Goal: Entertainment & Leisure: Browse casually

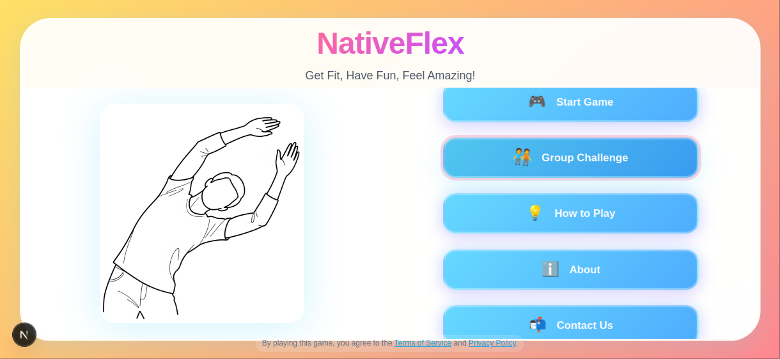
drag, startPoint x: 576, startPoint y: 145, endPoint x: 576, endPoint y: 201, distance: 55.7
click at [576, 145] on button "🧑‍🤝‍🧑 Group Challenge" at bounding box center [571, 158] width 256 height 40
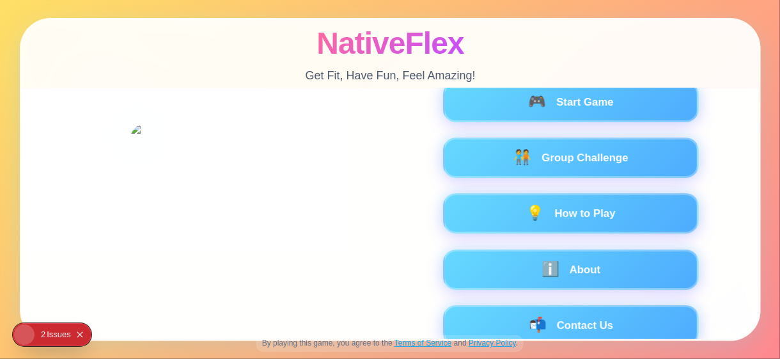
click at [53, 333] on div "Issue s" at bounding box center [59, 334] width 24 height 23
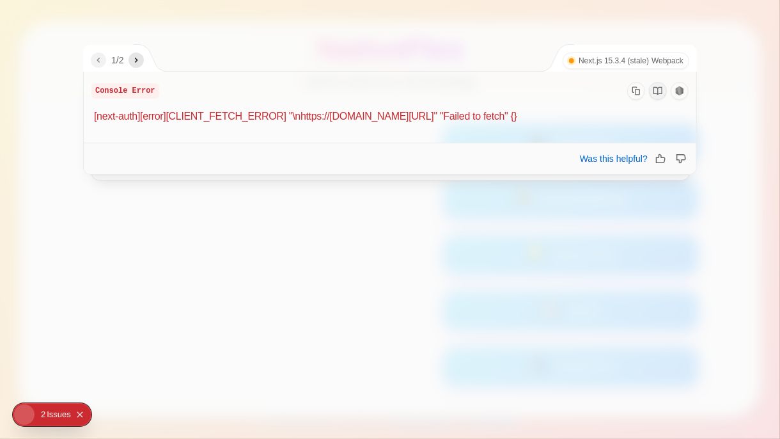
click at [637, 92] on icon "Copy Stack Trace" at bounding box center [636, 90] width 9 height 9
click at [135, 59] on icon "next" at bounding box center [136, 60] width 10 height 10
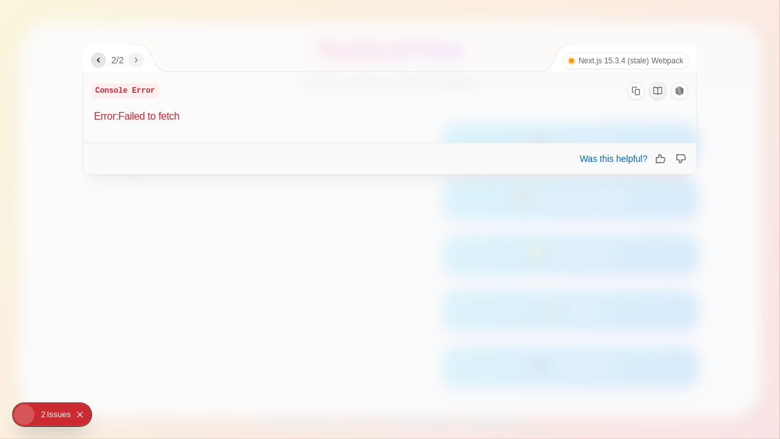
drag, startPoint x: 103, startPoint y: 68, endPoint x: 116, endPoint y: 95, distance: 30.0
click at [116, 76] on div "2 / 2 Next.js 15.3.4 (stale) Webpack Console Error Error: Failed to fetch 1 2 W…" at bounding box center [390, 109] width 614 height 131
click at [95, 60] on icon "previous" at bounding box center [98, 60] width 10 height 10
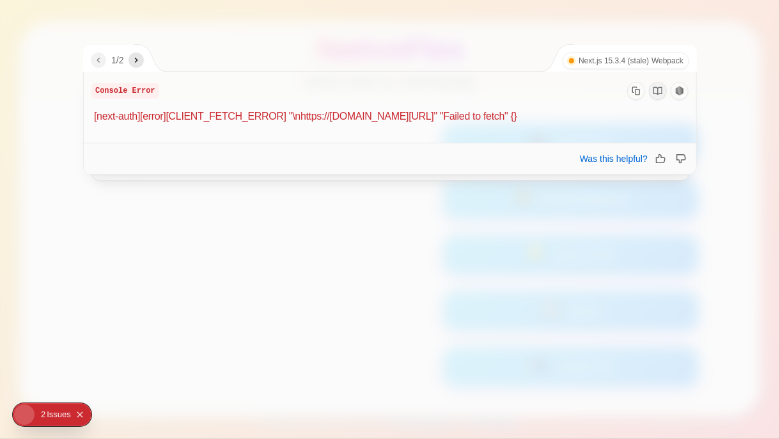
click at [638, 93] on icon "Copy Stack Trace" at bounding box center [636, 90] width 9 height 9
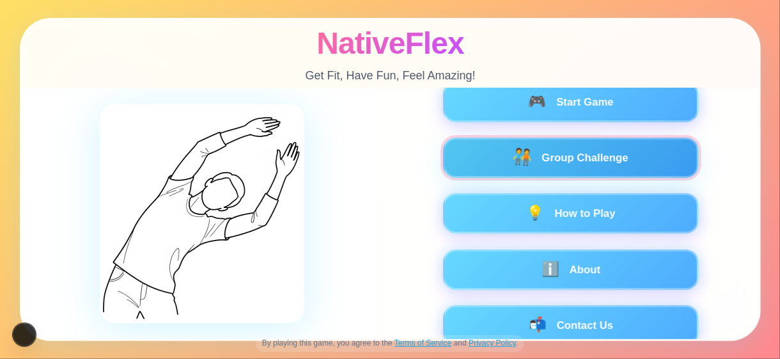
click at [565, 153] on button "🧑‍🤝‍🧑 Group Challenge" at bounding box center [571, 158] width 256 height 40
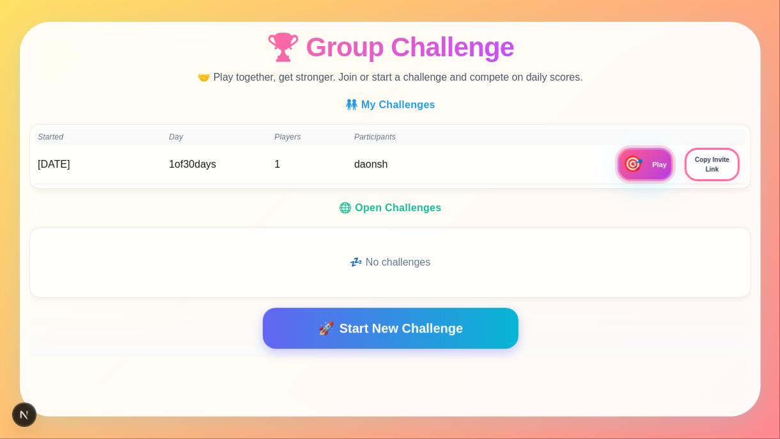
click at [642, 166] on span "🎯" at bounding box center [632, 164] width 21 height 17
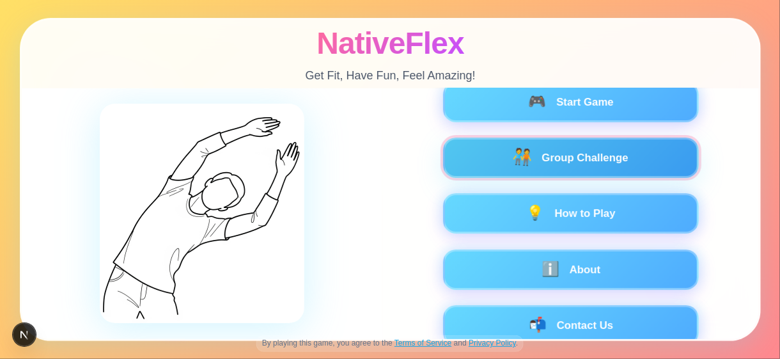
click at [512, 164] on span "🧑‍🤝‍🧑" at bounding box center [522, 157] width 21 height 17
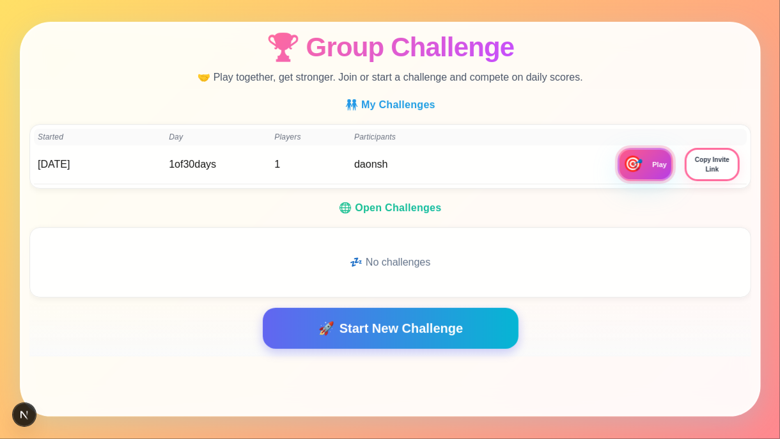
click at [649, 165] on button "🎯 Play" at bounding box center [645, 164] width 56 height 33
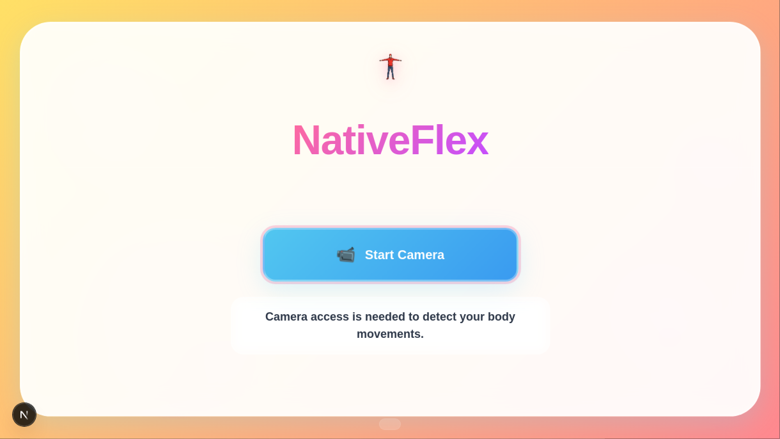
click at [413, 255] on button "📹 Start Camera" at bounding box center [390, 255] width 256 height 54
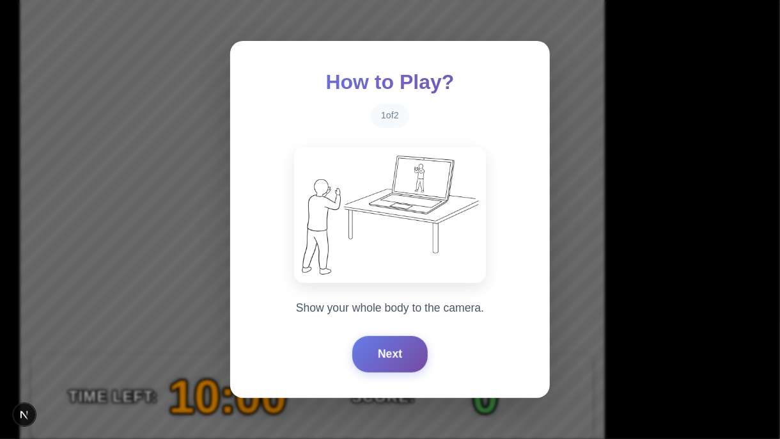
click at [349, 358] on div "Next" at bounding box center [390, 354] width 269 height 36
click at [397, 356] on button "Next" at bounding box center [389, 353] width 75 height 36
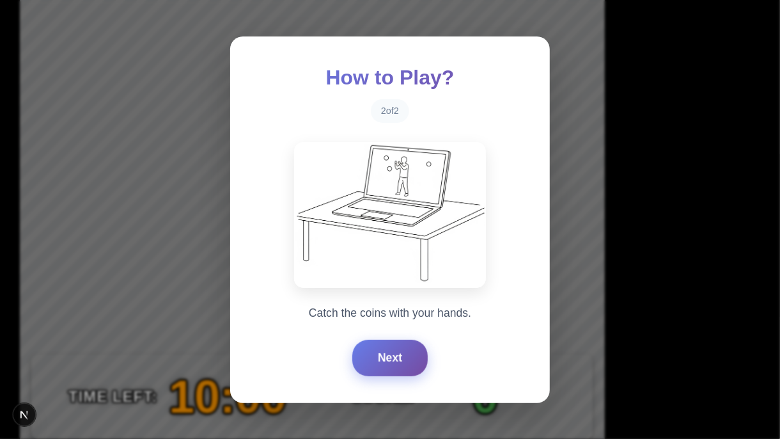
click at [397, 356] on button "Next" at bounding box center [389, 358] width 75 height 36
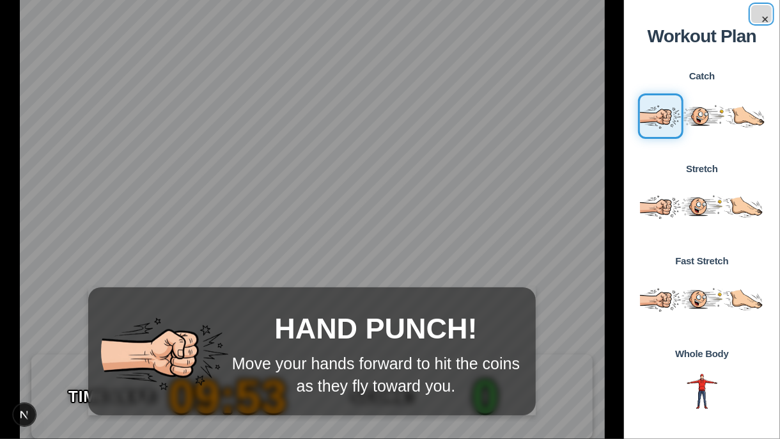
click at [764, 22] on button "×" at bounding box center [762, 14] width 20 height 18
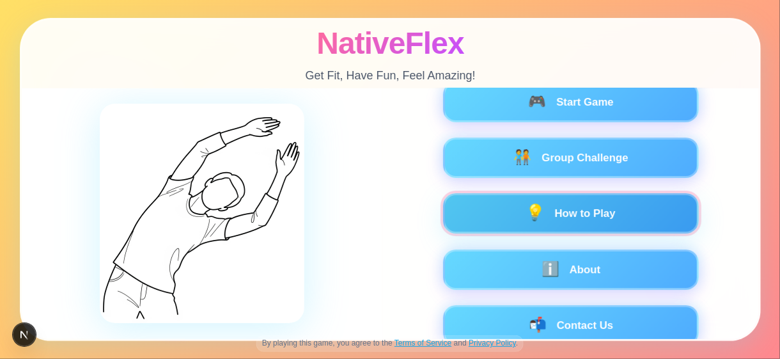
click at [546, 207] on button "💡 How to Play" at bounding box center [571, 213] width 256 height 40
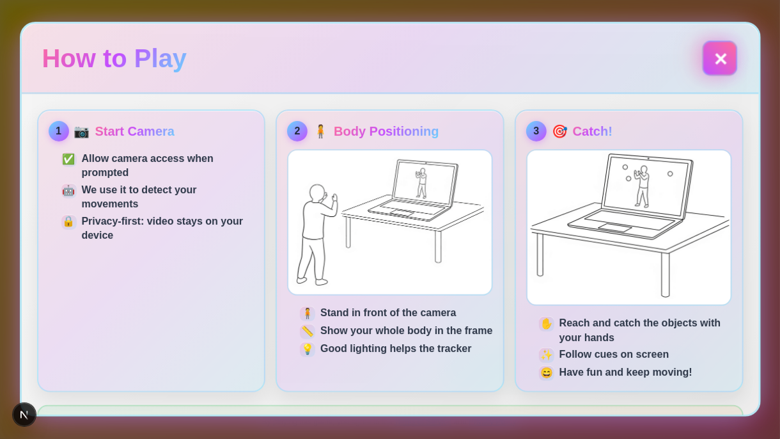
click at [713, 61] on button "✕" at bounding box center [719, 57] width 35 height 35
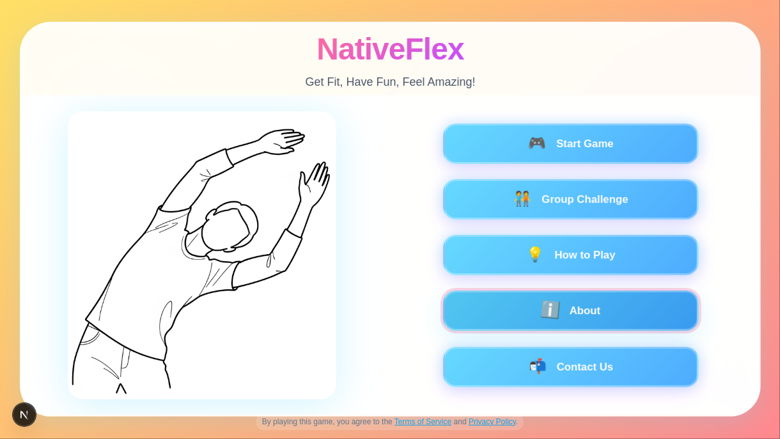
click at [571, 301] on button "ℹ️ About" at bounding box center [571, 311] width 256 height 40
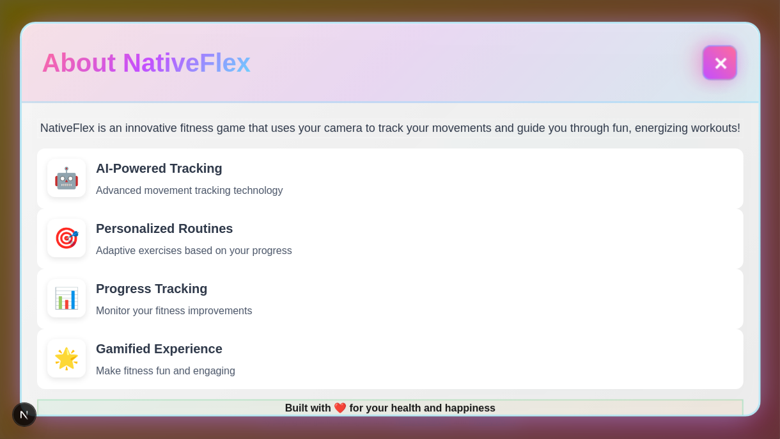
click at [712, 58] on button "✕" at bounding box center [719, 62] width 35 height 35
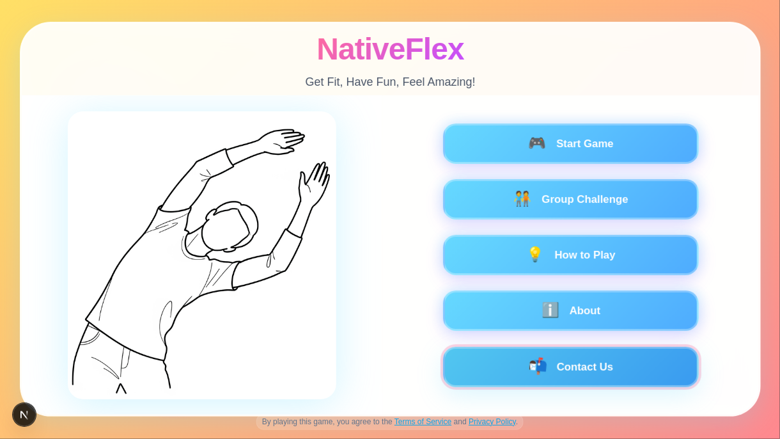
click at [554, 358] on button "📬 Contact Us" at bounding box center [571, 367] width 256 height 40
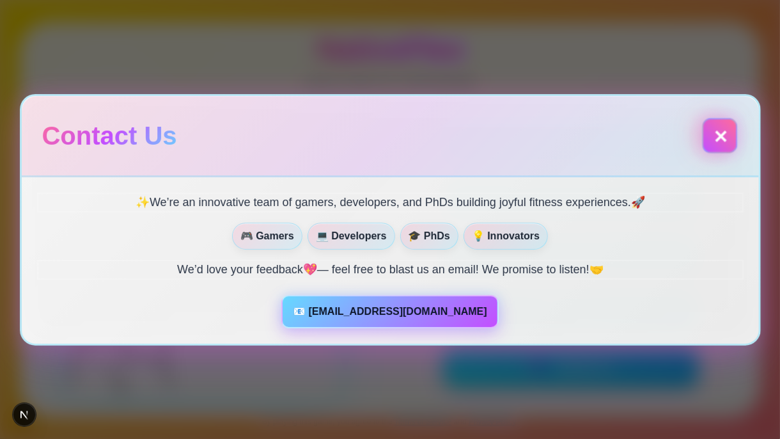
click at [720, 134] on button "✕" at bounding box center [719, 135] width 35 height 35
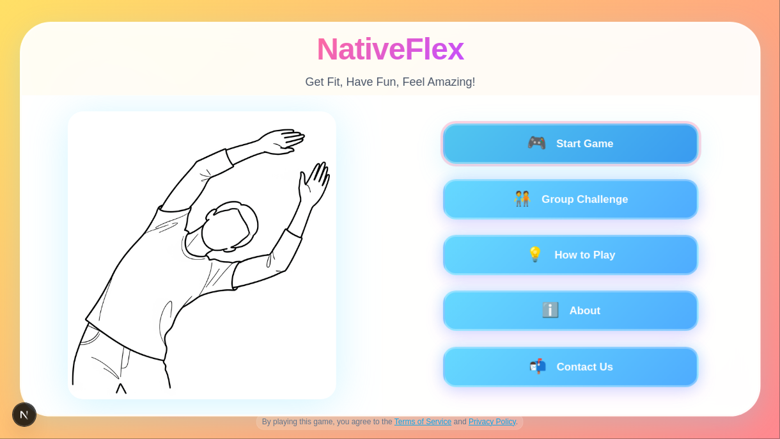
click at [573, 141] on button "🎮 Start Game" at bounding box center [571, 143] width 256 height 40
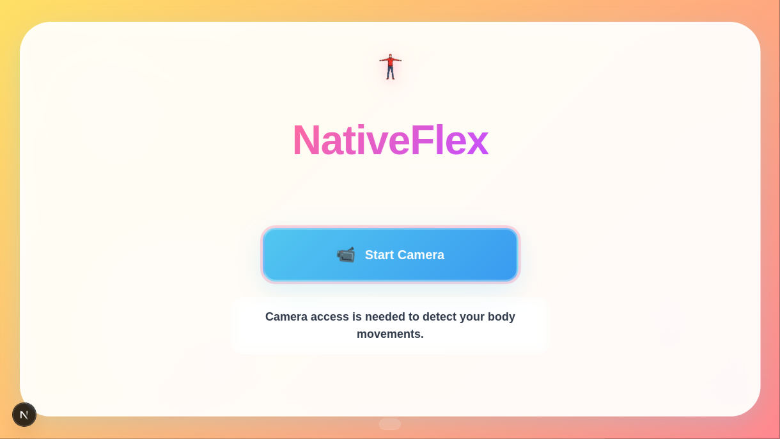
click at [397, 249] on button "📹 Start Camera" at bounding box center [390, 255] width 256 height 54
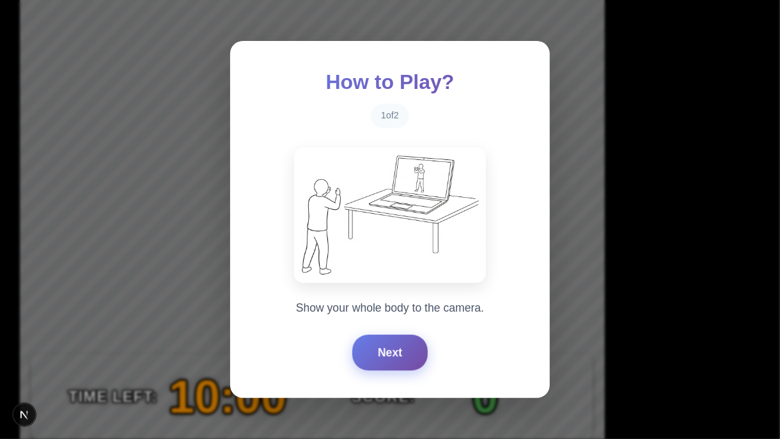
click at [397, 351] on button "Next" at bounding box center [389, 353] width 75 height 36
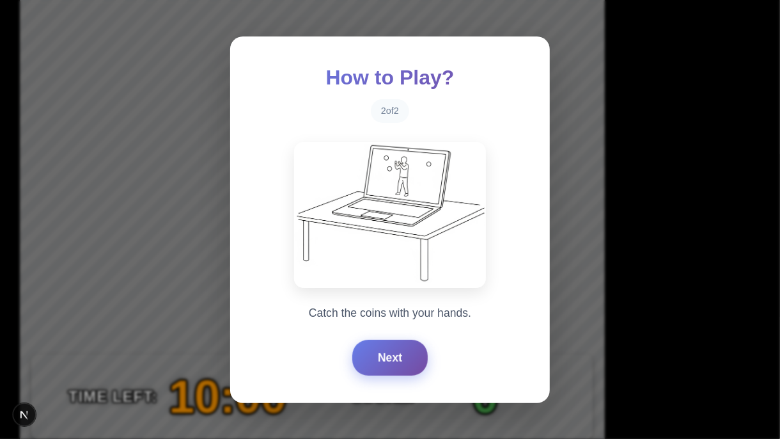
click at [397, 351] on button "Next" at bounding box center [389, 358] width 75 height 36
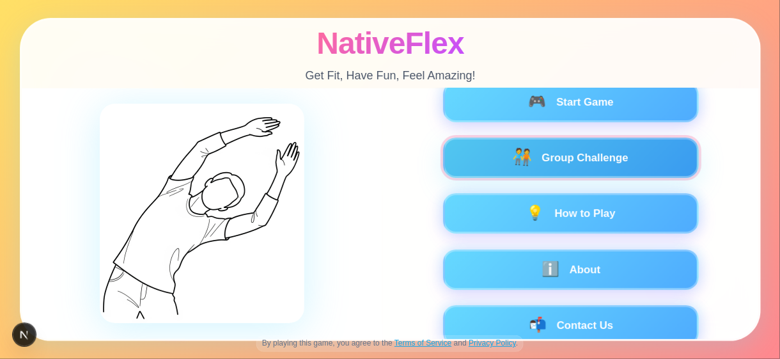
click at [519, 158] on span "🧑‍🤝‍🧑" at bounding box center [522, 157] width 21 height 17
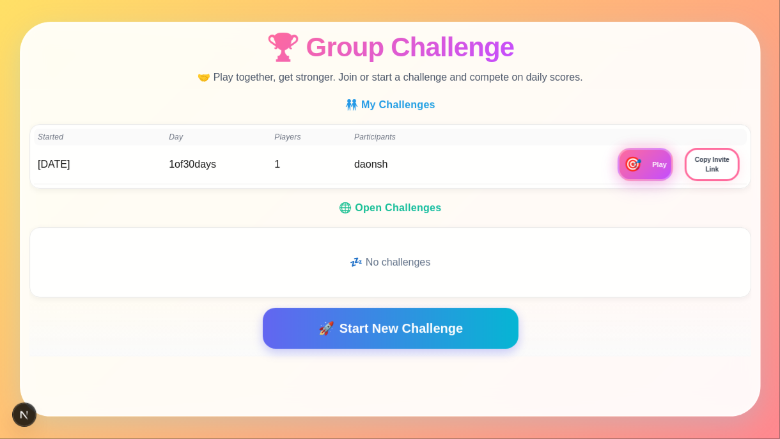
click at [459, 319] on span "Start New Challenge" at bounding box center [400, 328] width 123 height 19
click at [640, 169] on span "🎯" at bounding box center [632, 164] width 21 height 17
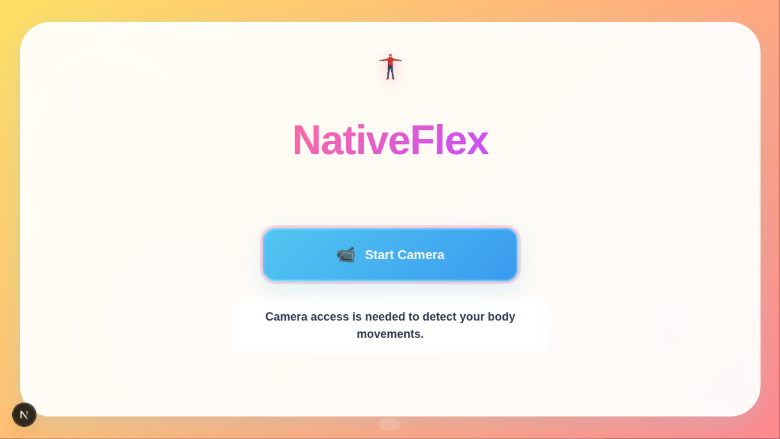
click at [315, 239] on button "📹 Start Camera" at bounding box center [390, 255] width 256 height 54
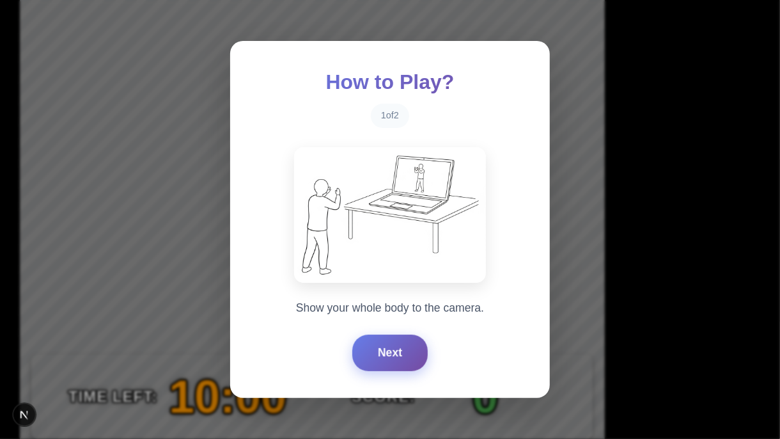
click at [397, 336] on button "Next" at bounding box center [389, 353] width 75 height 36
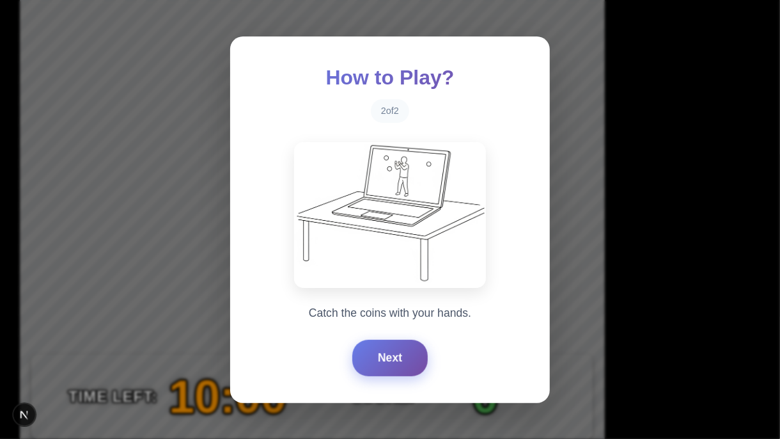
click at [397, 336] on button "Next" at bounding box center [389, 358] width 75 height 36
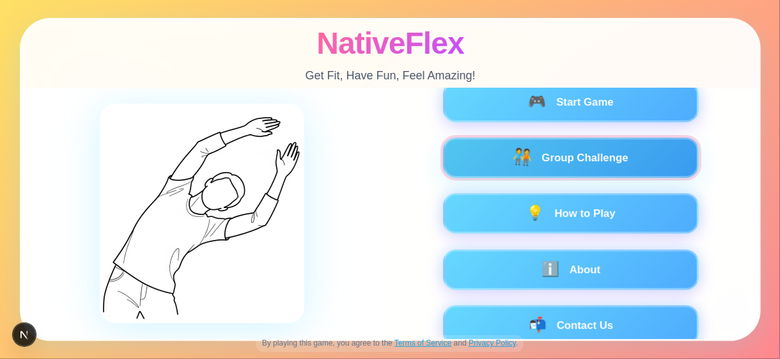
click at [500, 163] on button "🧑‍🤝‍🧑 Group Challenge" at bounding box center [571, 158] width 256 height 40
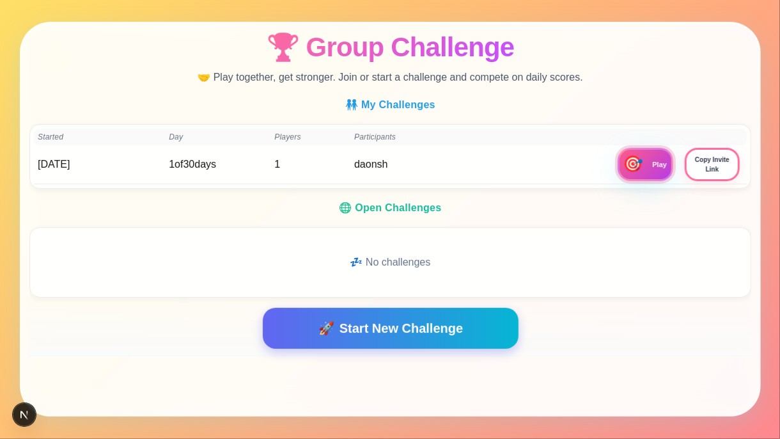
click at [628, 162] on span "🎯" at bounding box center [632, 164] width 21 height 17
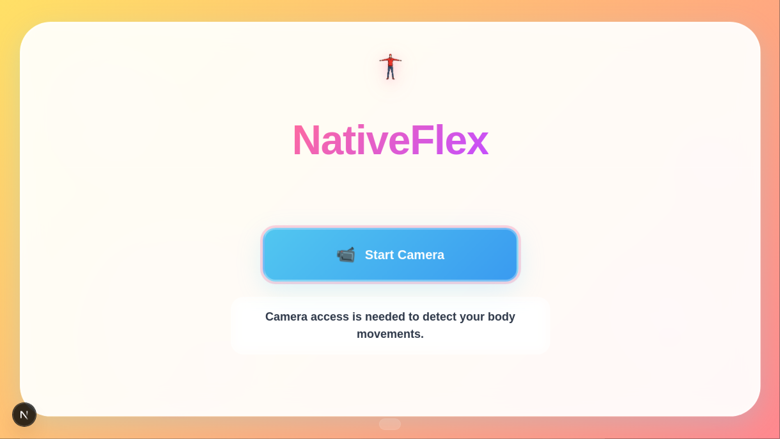
click at [489, 244] on button "📹 Start Camera" at bounding box center [390, 255] width 256 height 54
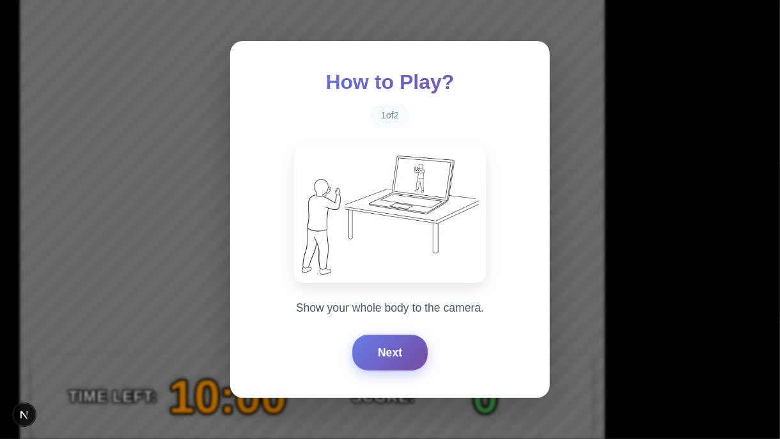
click at [381, 336] on button "Next" at bounding box center [389, 353] width 75 height 36
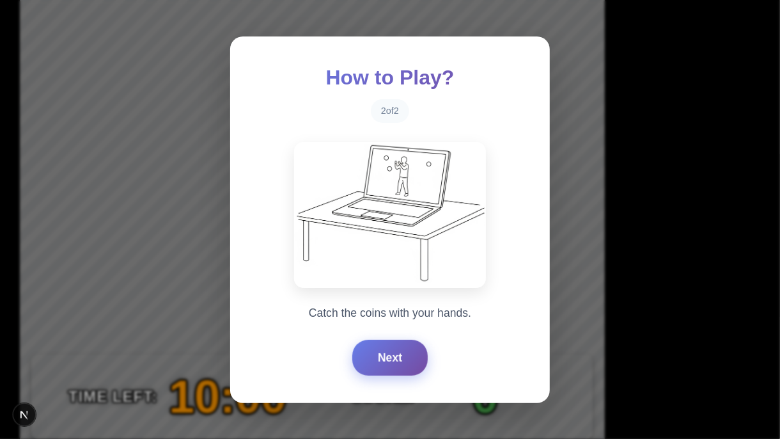
click at [381, 336] on button "Next" at bounding box center [389, 358] width 75 height 36
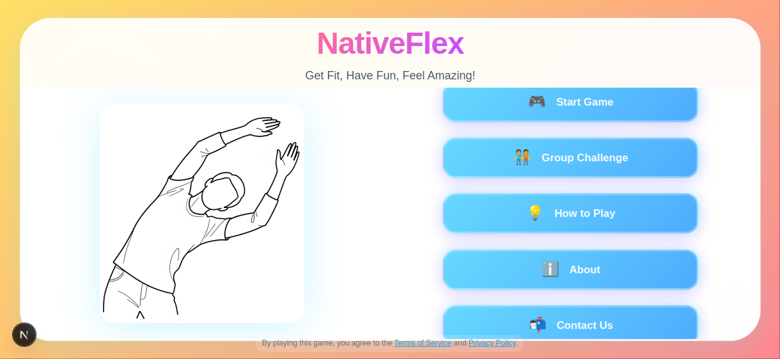
click at [498, 344] on link "Privacy Policy" at bounding box center [492, 342] width 47 height 9
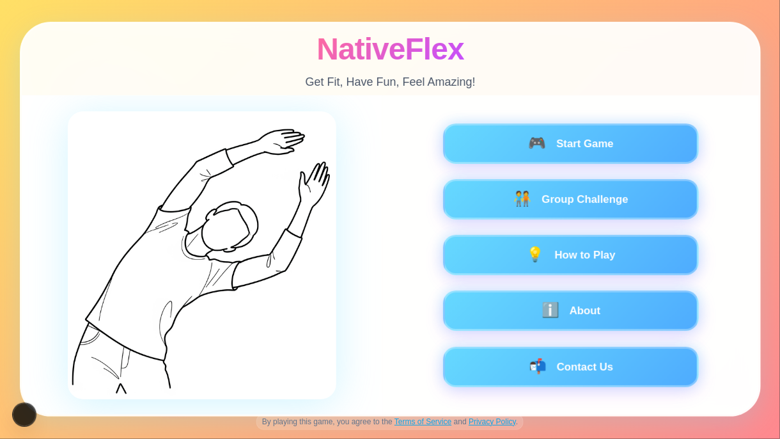
click at [494, 358] on link "Privacy Policy" at bounding box center [492, 421] width 47 height 9
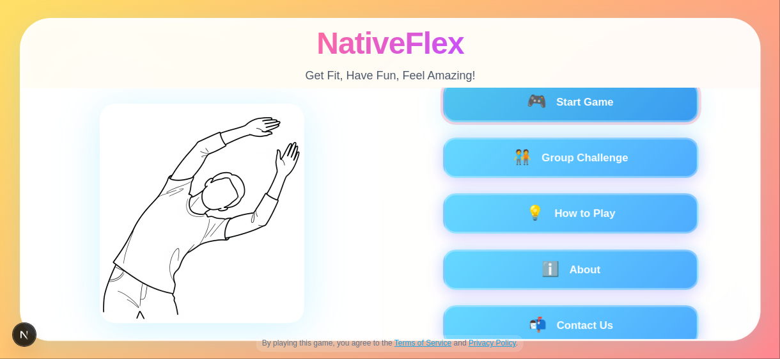
click at [508, 112] on button "🎮 Start Game" at bounding box center [571, 102] width 256 height 40
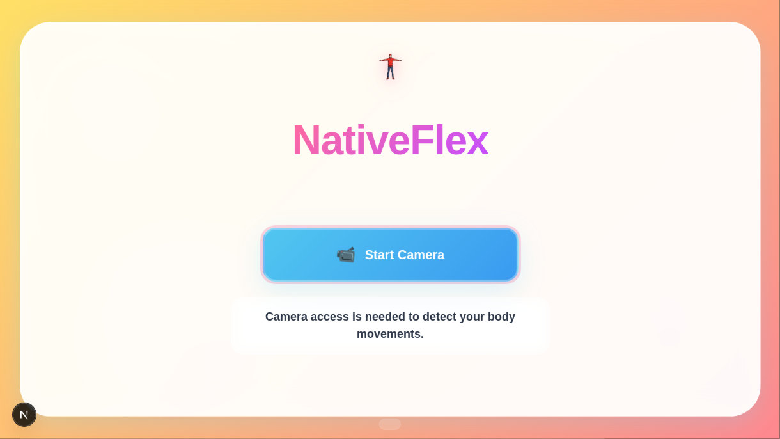
click at [396, 248] on button "📹 Start Camera" at bounding box center [390, 255] width 256 height 54
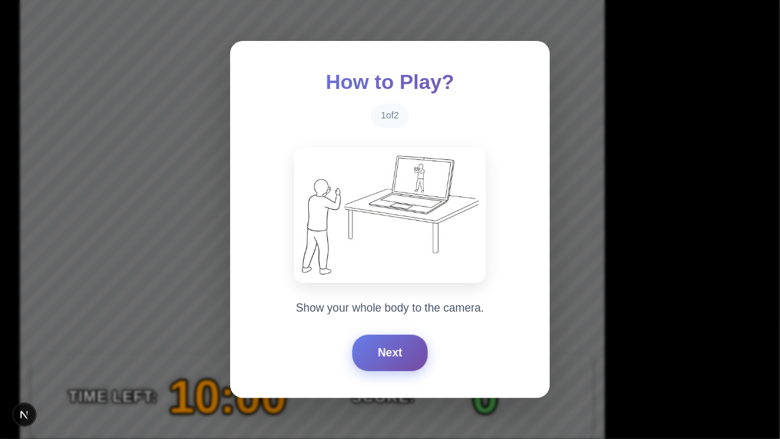
click at [373, 355] on button "Next" at bounding box center [389, 353] width 75 height 36
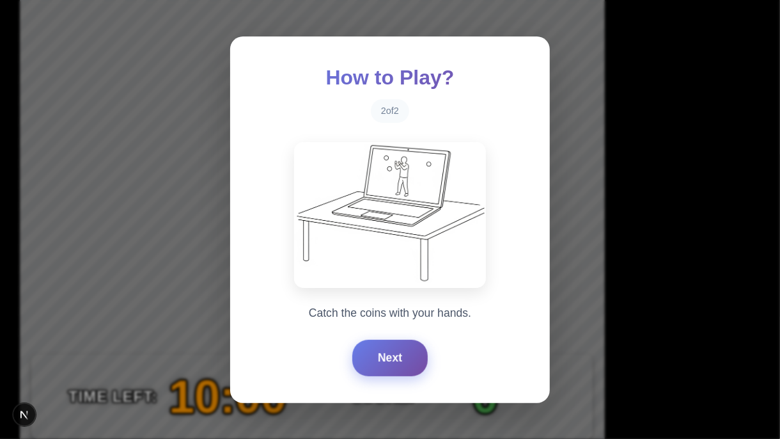
click at [373, 355] on button "Next" at bounding box center [389, 358] width 75 height 36
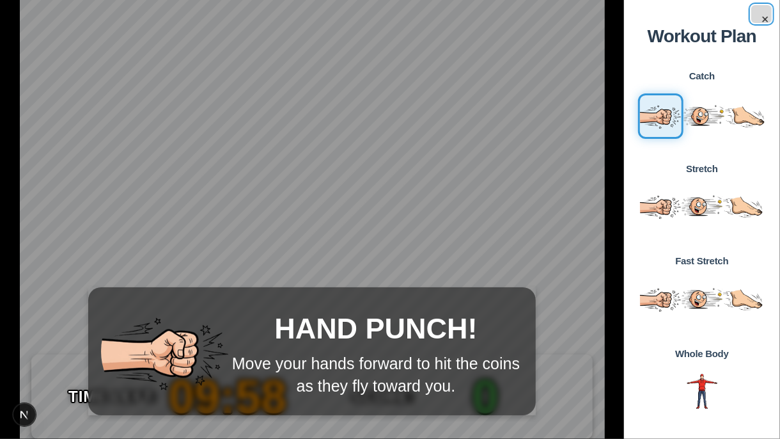
click at [763, 21] on button "×" at bounding box center [762, 14] width 20 height 18
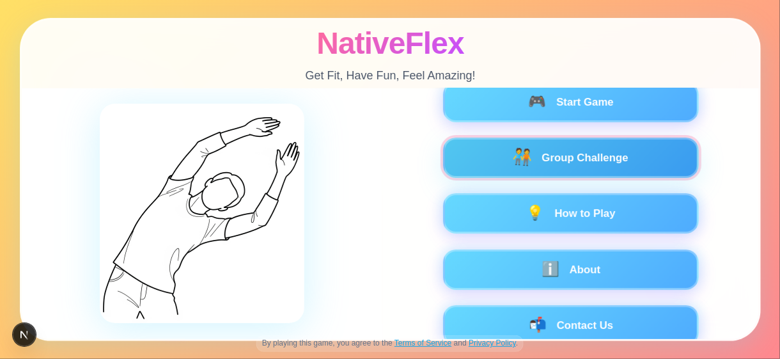
click at [512, 169] on button "🧑‍🤝‍🧑 Group Challenge" at bounding box center [571, 158] width 256 height 40
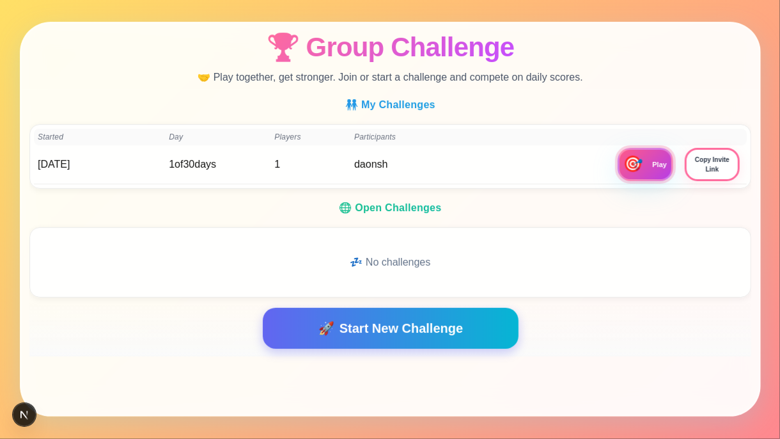
click at [639, 163] on span "🎯" at bounding box center [632, 164] width 21 height 17
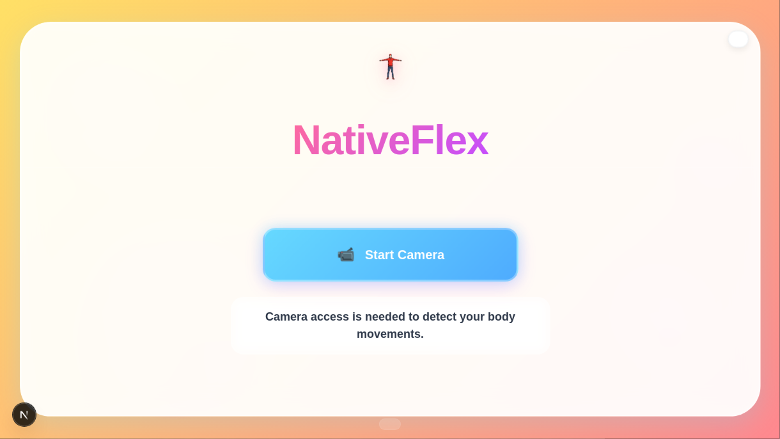
click at [740, 36] on button "Back to Main Menu" at bounding box center [738, 39] width 21 height 17
click at [739, 38] on button "Back to Main Menu" at bounding box center [739, 39] width 22 height 18
click at [741, 38] on button "Back to Main Menu" at bounding box center [738, 39] width 21 height 17
click at [738, 40] on button "Back to Main Menu" at bounding box center [739, 39] width 22 height 18
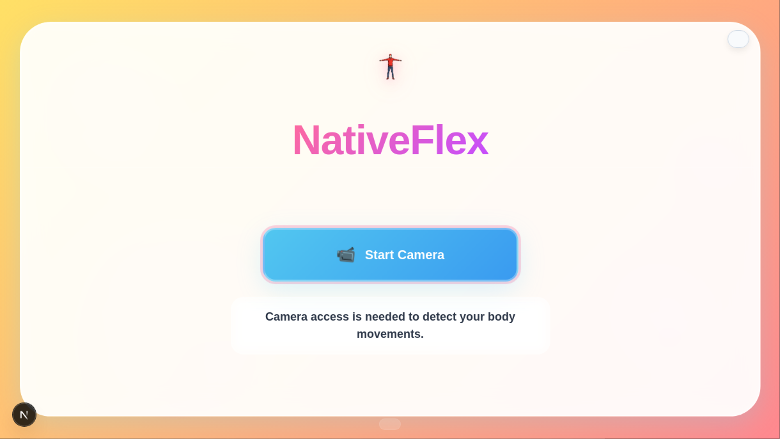
click at [468, 244] on button "📹 Start Camera" at bounding box center [390, 255] width 256 height 54
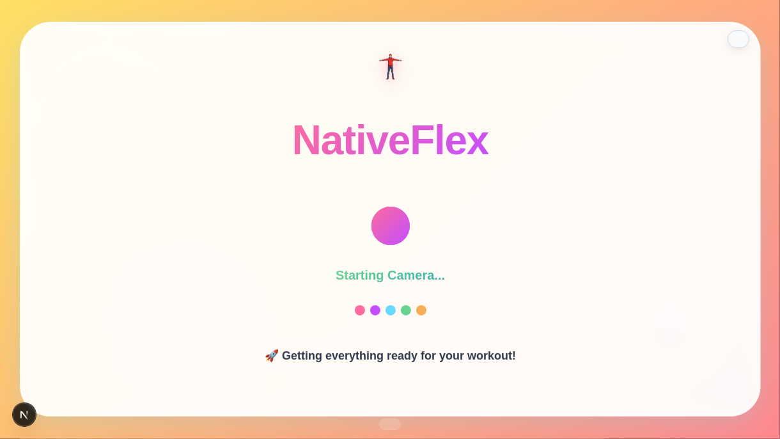
click at [468, 244] on div "Starting Camera... 🚀 Getting everything ready for your workout!" at bounding box center [390, 291] width 346 height 231
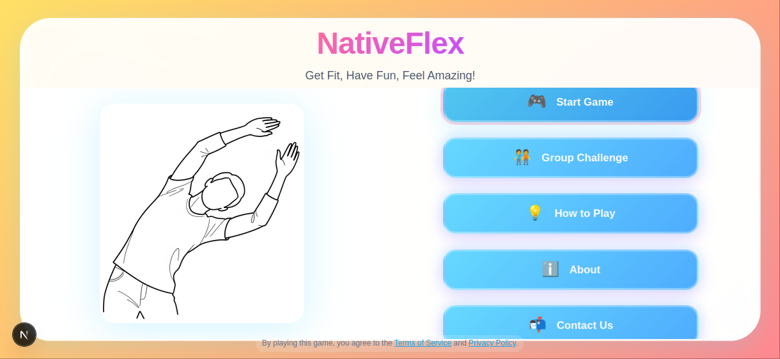
click at [539, 116] on button "🎮 Start Game" at bounding box center [571, 102] width 256 height 40
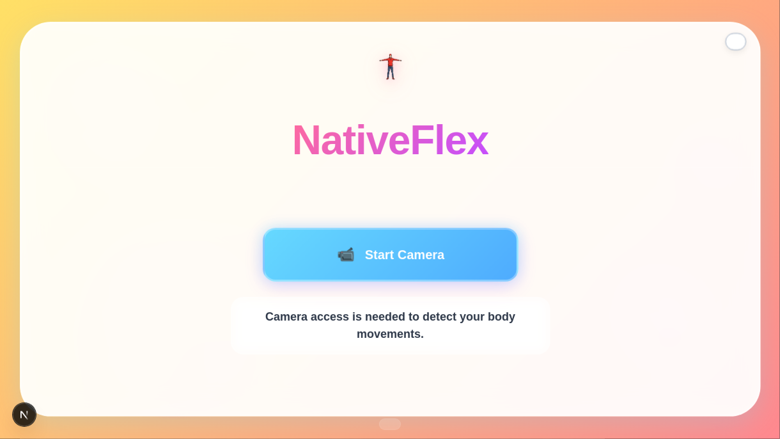
click at [736, 41] on button "Back to Main Menu" at bounding box center [735, 41] width 21 height 17
click at [299, 149] on h1 "NativeFlex" at bounding box center [390, 140] width 196 height 45
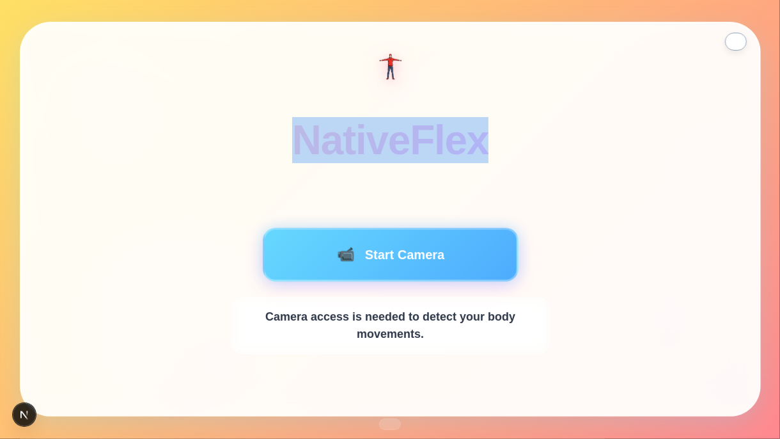
click at [299, 149] on h1 "NativeFlex" at bounding box center [390, 140] width 196 height 45
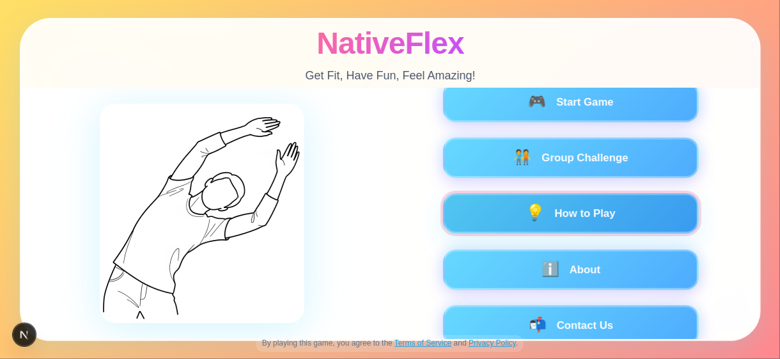
click at [516, 209] on button "💡 How to Play" at bounding box center [571, 213] width 256 height 40
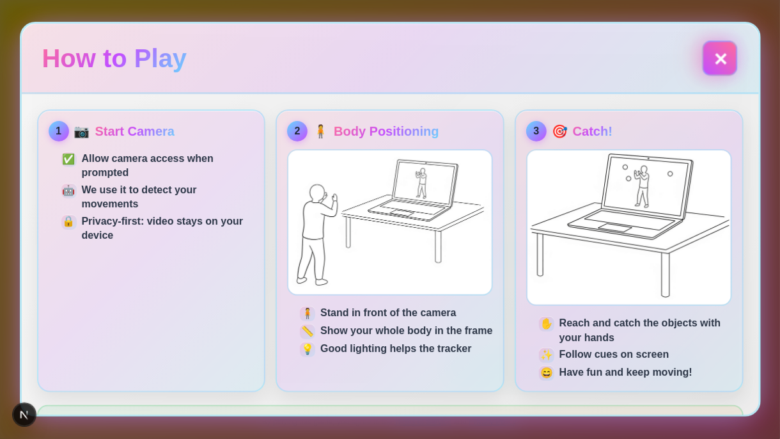
click at [723, 59] on button "✕" at bounding box center [719, 57] width 35 height 35
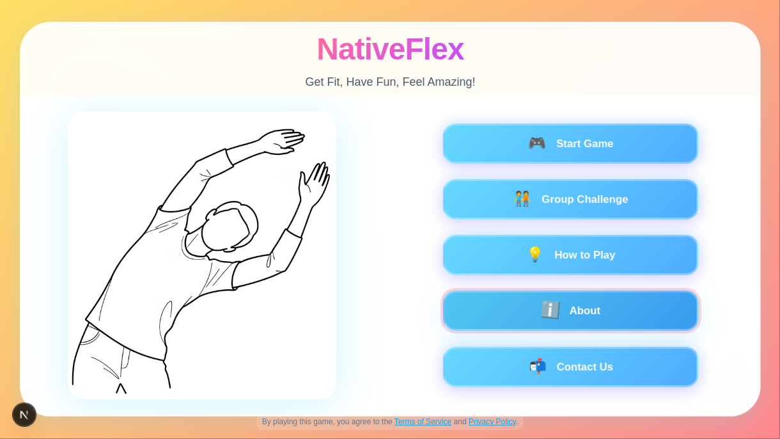
click at [534, 304] on button "ℹ️ About" at bounding box center [571, 311] width 256 height 40
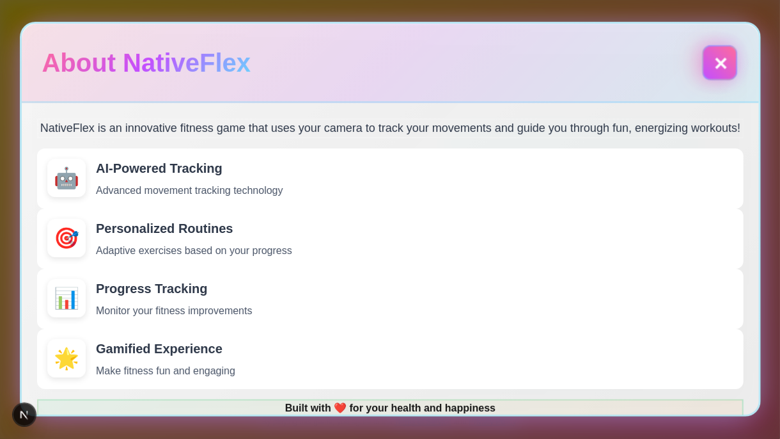
click at [716, 70] on button "✕" at bounding box center [719, 62] width 35 height 35
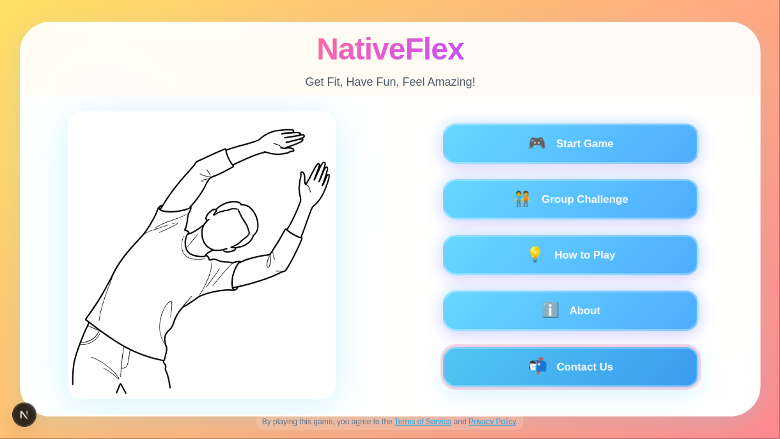
click at [603, 358] on button "📬 Contact Us" at bounding box center [571, 367] width 256 height 40
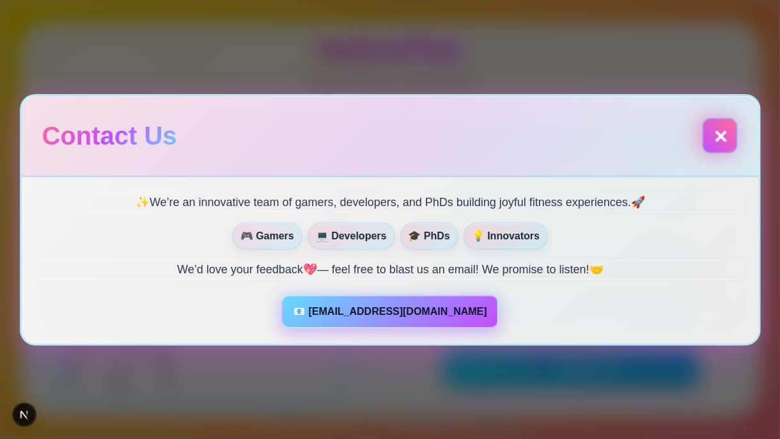
click at [736, 144] on button "✕" at bounding box center [719, 135] width 35 height 35
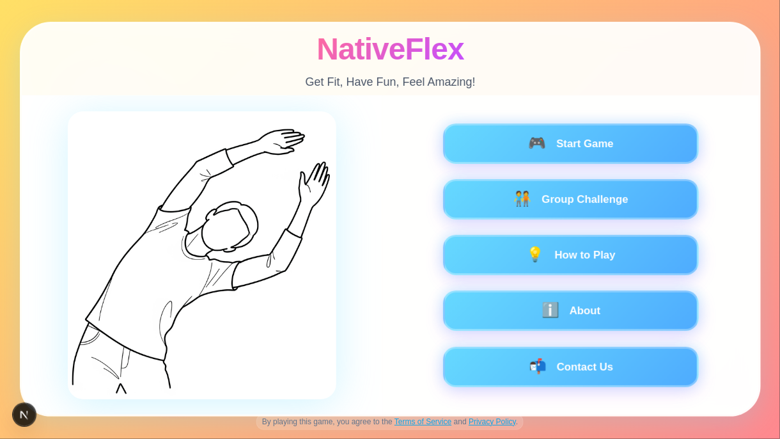
click at [308, 209] on img at bounding box center [202, 255] width 269 height 288
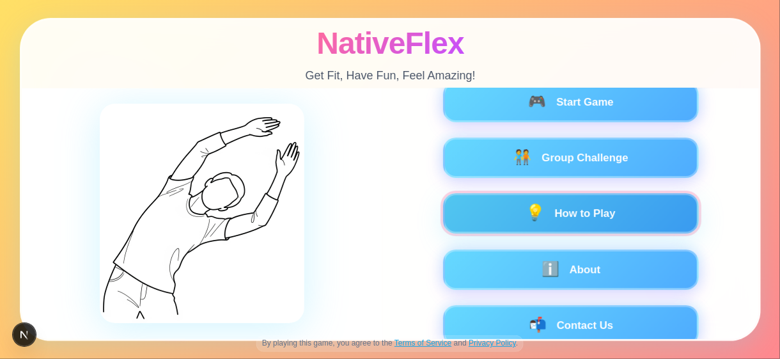
click at [572, 208] on button "💡 How to Play" at bounding box center [571, 213] width 256 height 40
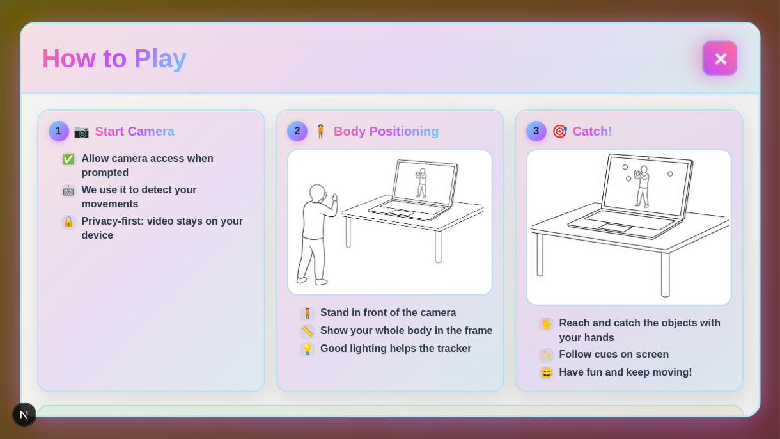
click at [714, 58] on button "✕" at bounding box center [719, 57] width 35 height 35
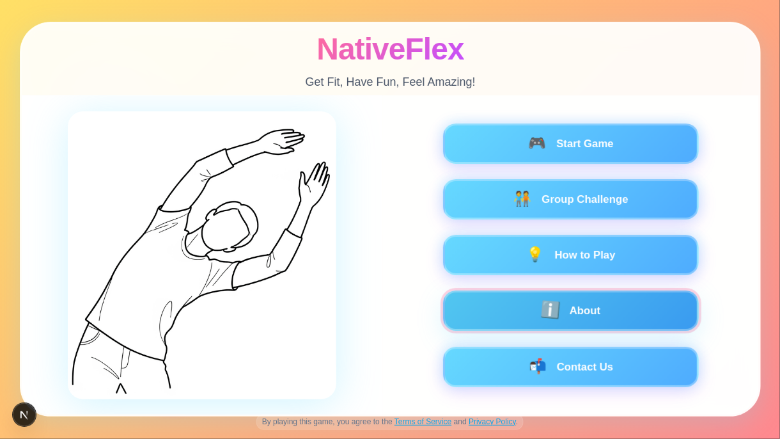
click at [578, 301] on button "ℹ️ About" at bounding box center [571, 311] width 256 height 40
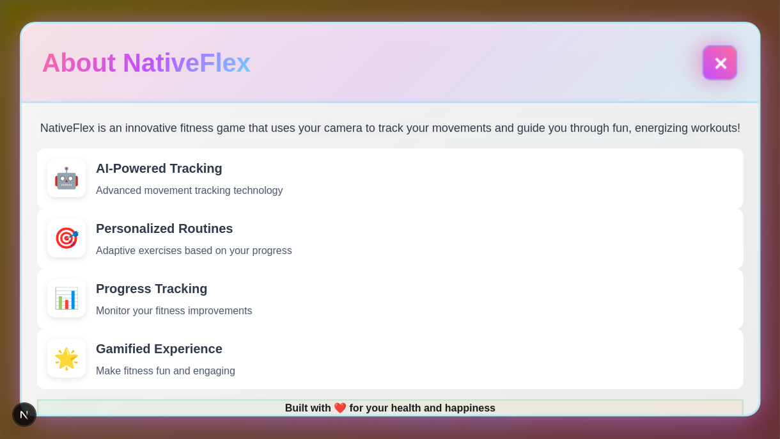
click at [709, 63] on button "✕" at bounding box center [719, 62] width 35 height 35
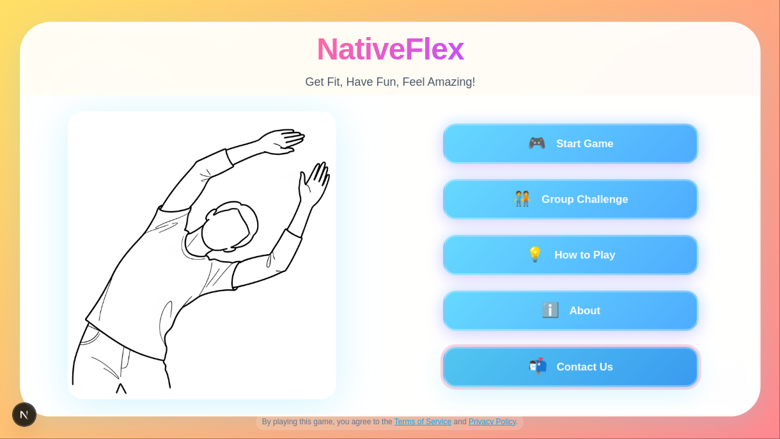
click at [645, 336] on button "📬 Contact Us" at bounding box center [571, 367] width 256 height 40
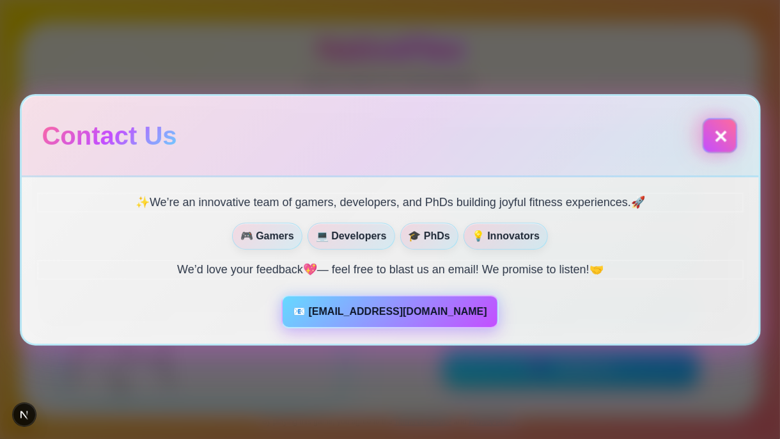
click at [724, 136] on button "✕" at bounding box center [719, 135] width 35 height 35
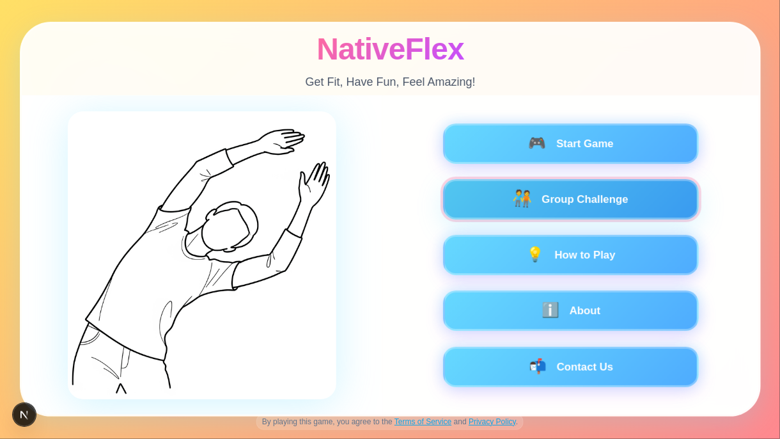
click at [606, 195] on button "🧑‍🤝‍🧑 Group Challenge" at bounding box center [571, 199] width 256 height 40
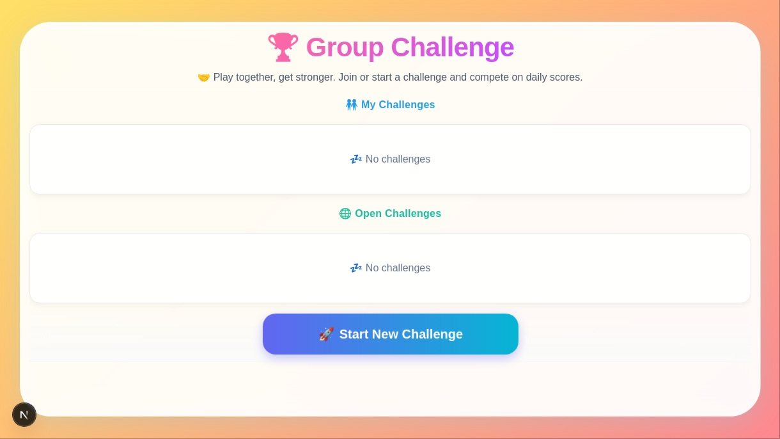
click at [385, 328] on span "Start New Challenge" at bounding box center [400, 333] width 123 height 19
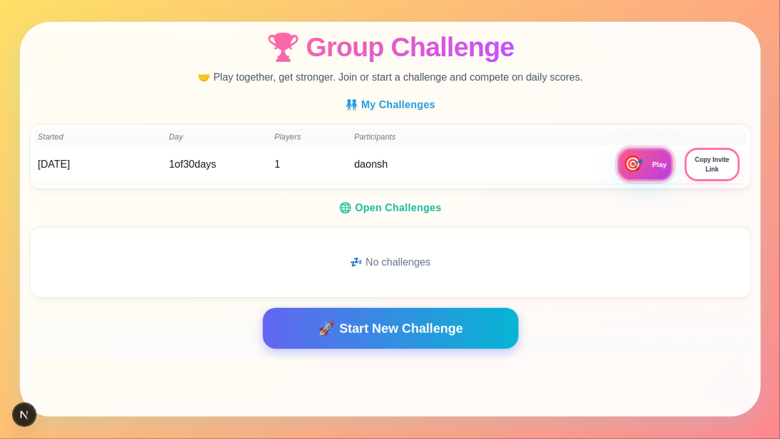
click at [644, 159] on span "🎯" at bounding box center [632, 164] width 21 height 17
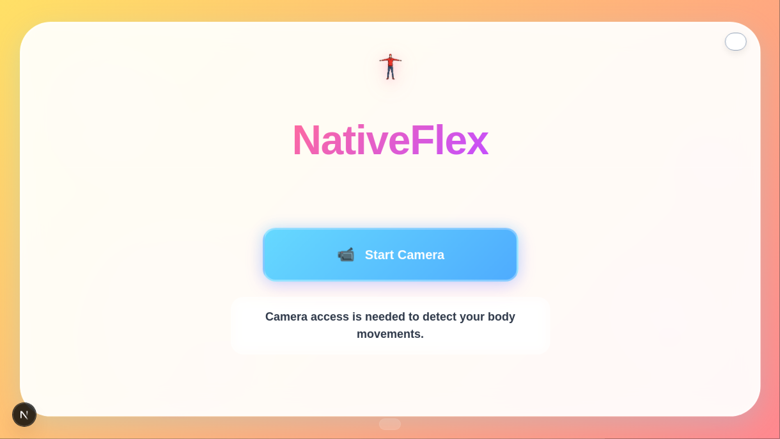
click at [736, 43] on button "Back to Main Menu" at bounding box center [736, 42] width 22 height 18
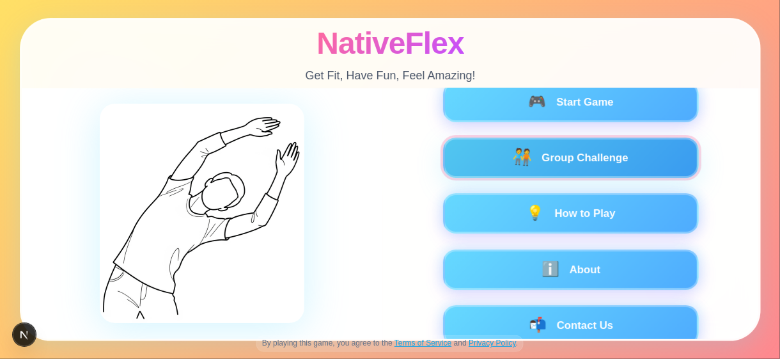
click at [566, 161] on button "🧑‍🤝‍🧑 Group Challenge" at bounding box center [571, 158] width 256 height 40
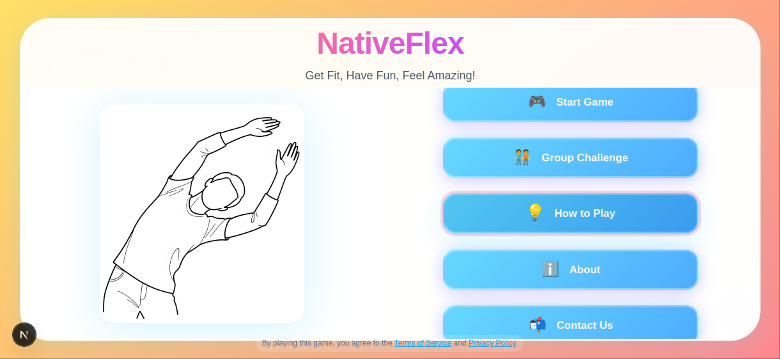
click at [554, 207] on button "💡 How to Play" at bounding box center [571, 213] width 256 height 40
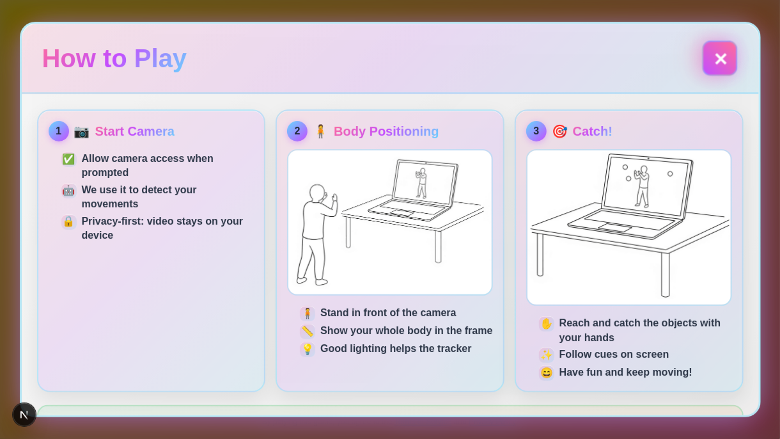
click at [708, 61] on button "✕" at bounding box center [719, 57] width 35 height 35
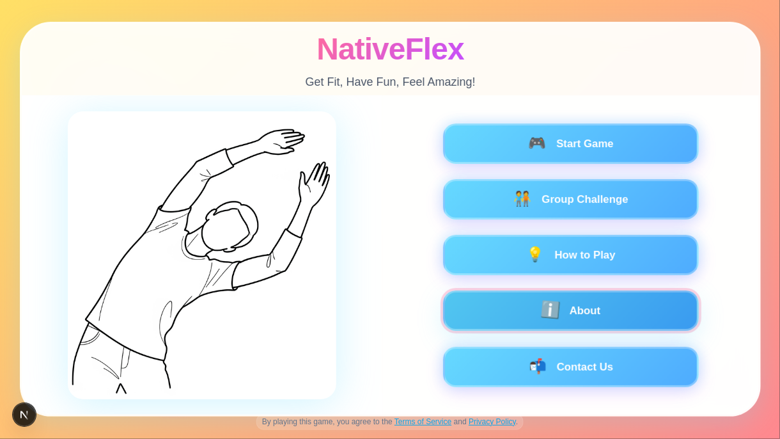
click at [542, 311] on span "ℹ️" at bounding box center [549, 311] width 21 height 17
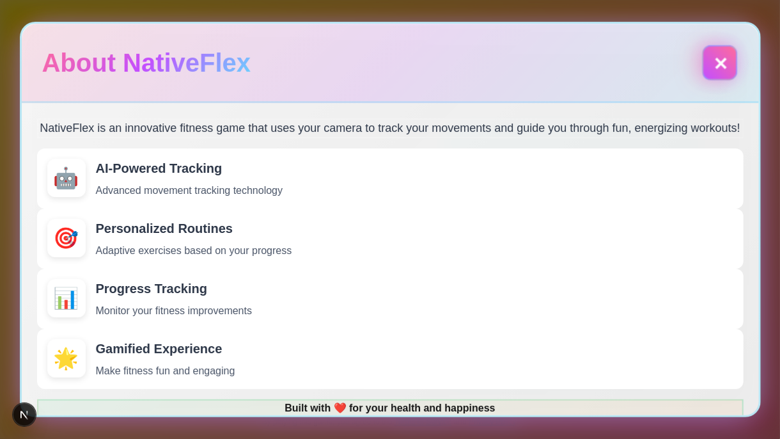
click at [715, 59] on button "✕" at bounding box center [720, 62] width 31 height 31
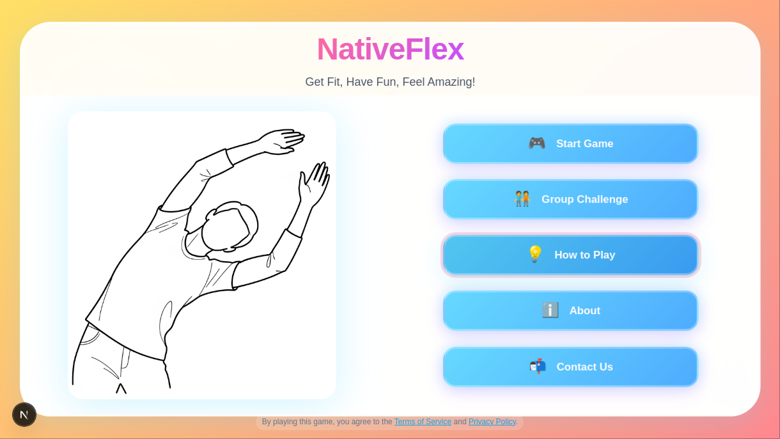
click at [548, 237] on button "💡 How to Play" at bounding box center [571, 255] width 256 height 40
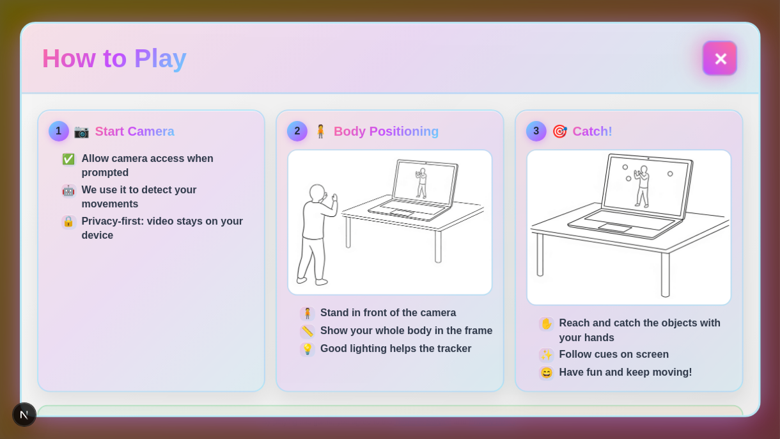
click at [730, 58] on button "✕" at bounding box center [720, 58] width 31 height 31
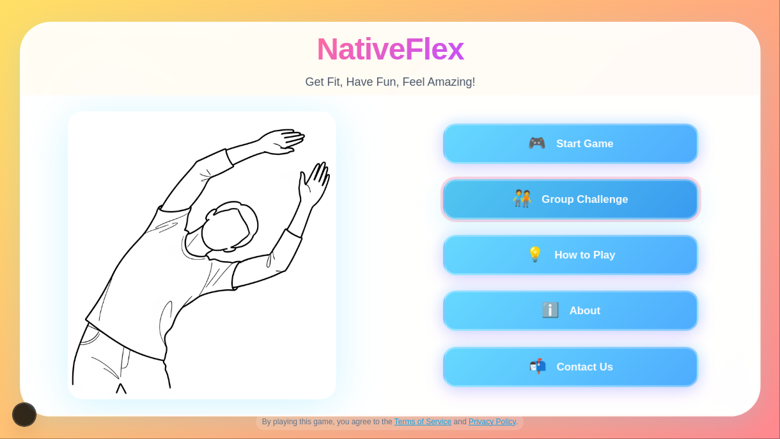
click at [525, 193] on span "🧑‍🤝‍🧑" at bounding box center [522, 199] width 21 height 17
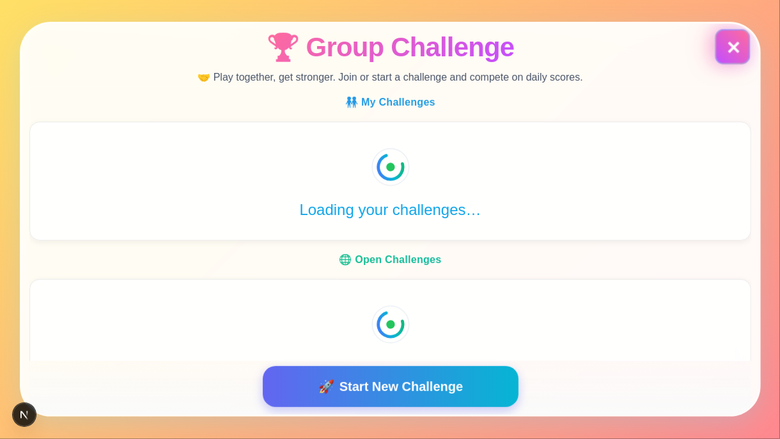
click at [741, 49] on button "✕" at bounding box center [732, 46] width 35 height 35
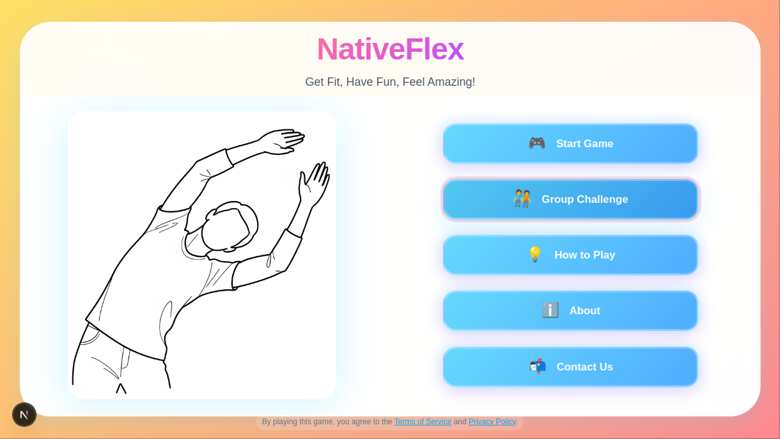
click at [626, 194] on button "🧑‍🤝‍🧑 Group Challenge" at bounding box center [571, 199] width 256 height 40
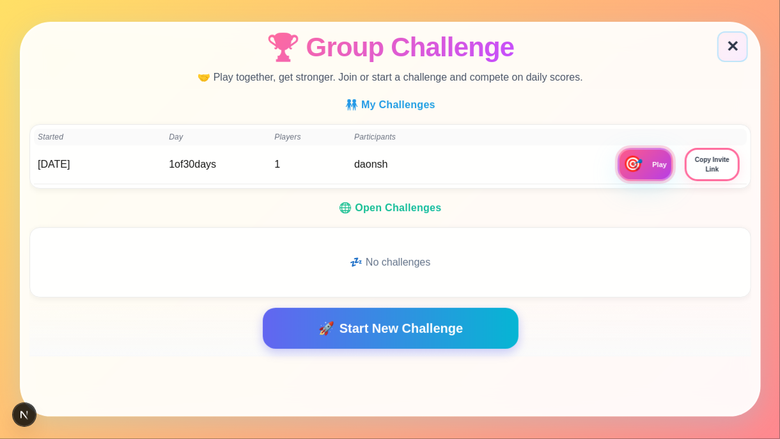
click at [649, 161] on button "🎯 Play" at bounding box center [645, 164] width 56 height 33
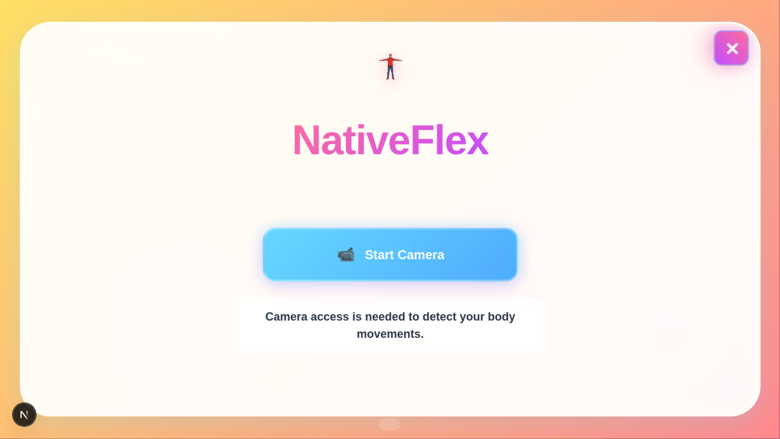
click at [729, 42] on button "✕" at bounding box center [731, 48] width 35 height 35
click at [729, 48] on button "✕" at bounding box center [731, 48] width 35 height 35
click at [461, 99] on div "NativeFlex" at bounding box center [391, 96] width 738 height 144
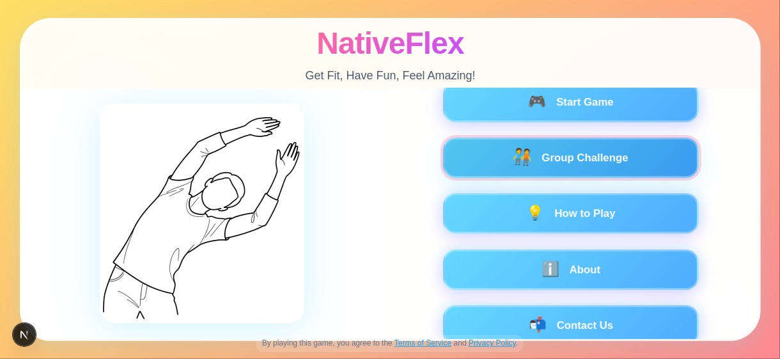
click at [589, 154] on button "🧑‍🤝‍🧑 Group Challenge" at bounding box center [571, 158] width 256 height 40
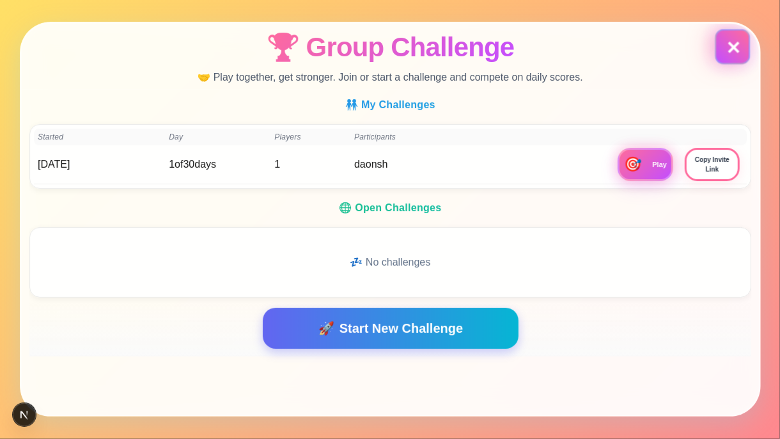
click at [735, 49] on button "✕" at bounding box center [733, 46] width 31 height 31
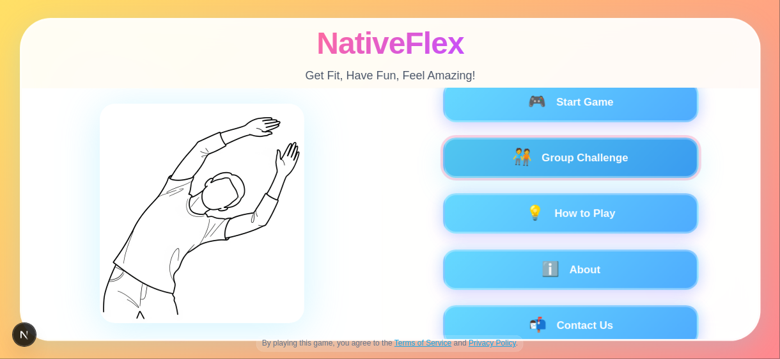
click at [590, 164] on button "🧑‍🤝‍🧑 Group Challenge" at bounding box center [571, 158] width 256 height 40
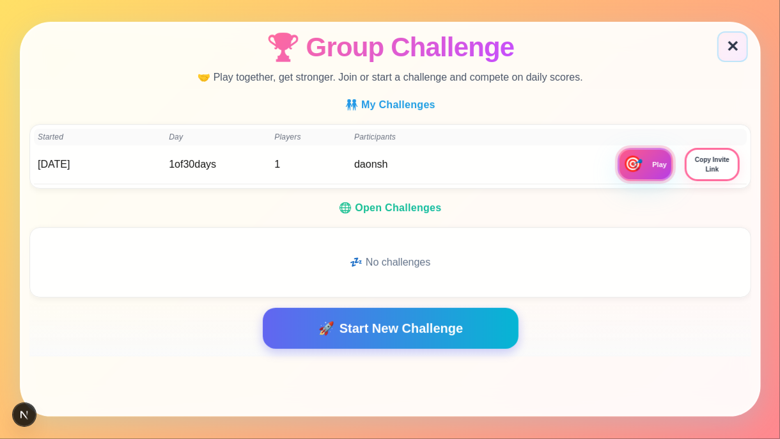
click at [656, 159] on button "🎯 Play" at bounding box center [645, 164] width 56 height 33
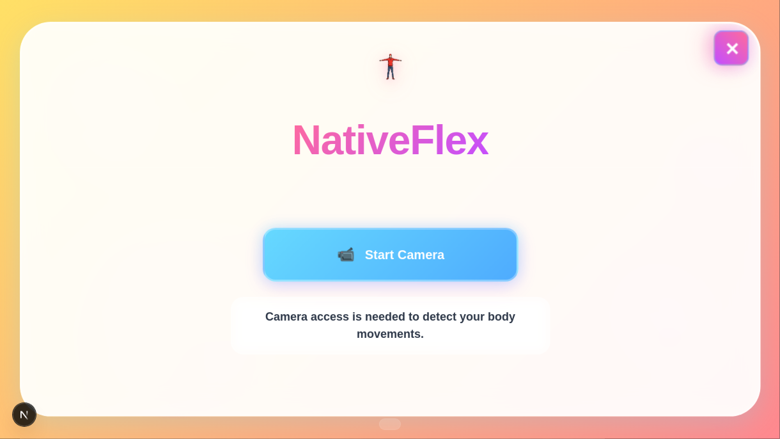
click at [729, 48] on button "✕" at bounding box center [731, 48] width 35 height 35
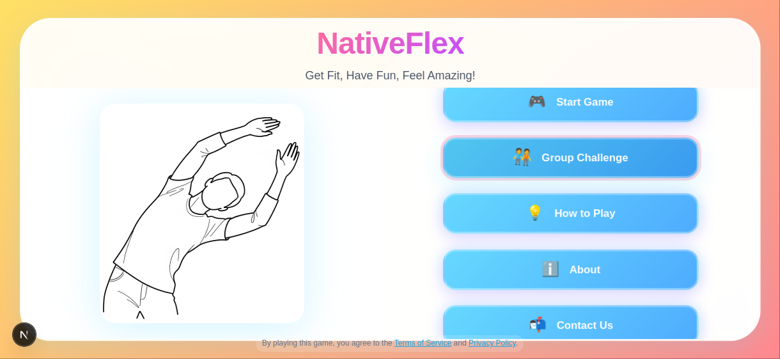
click at [601, 161] on button "🧑‍🤝‍🧑 Group Challenge" at bounding box center [571, 158] width 256 height 40
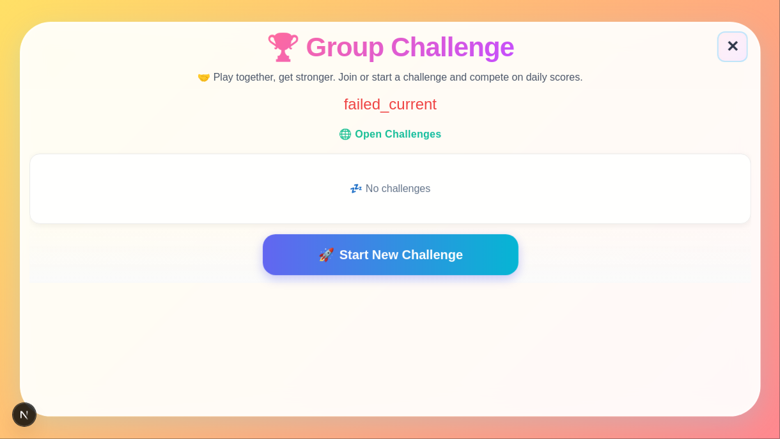
click at [467, 189] on div "💤 No challenges" at bounding box center [390, 188] width 713 height 61
click at [736, 58] on button "✕" at bounding box center [733, 45] width 31 height 31
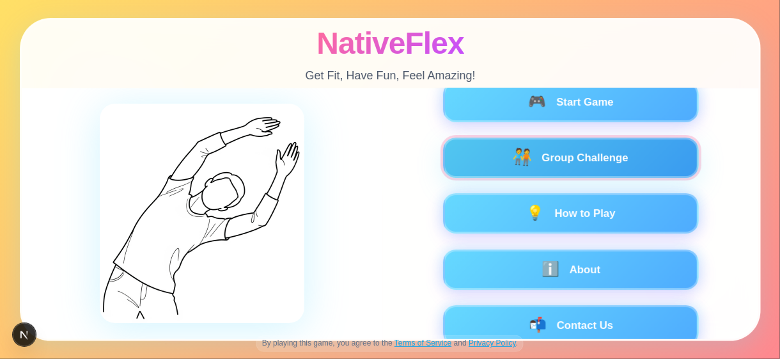
click at [534, 153] on button "🧑‍🤝‍🧑 Group Challenge" at bounding box center [571, 158] width 256 height 40
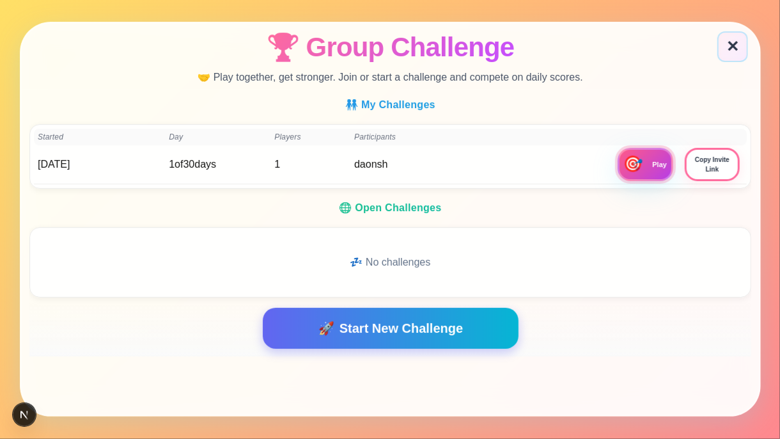
click at [652, 169] on button "🎯 Play" at bounding box center [645, 164] width 56 height 33
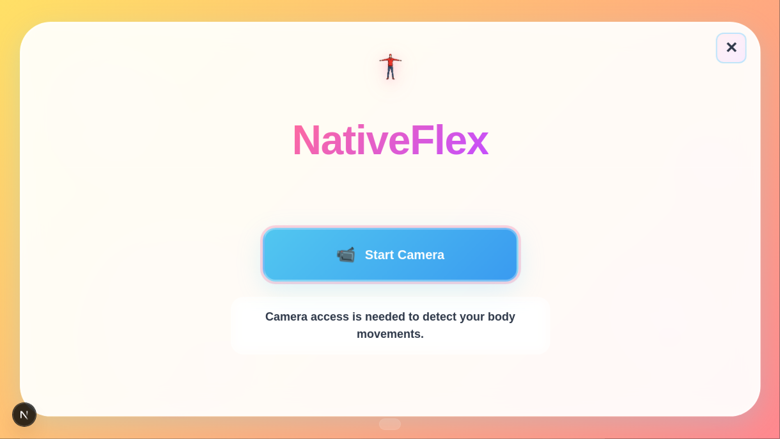
click at [404, 250] on button "📹 Start Camera" at bounding box center [390, 255] width 256 height 54
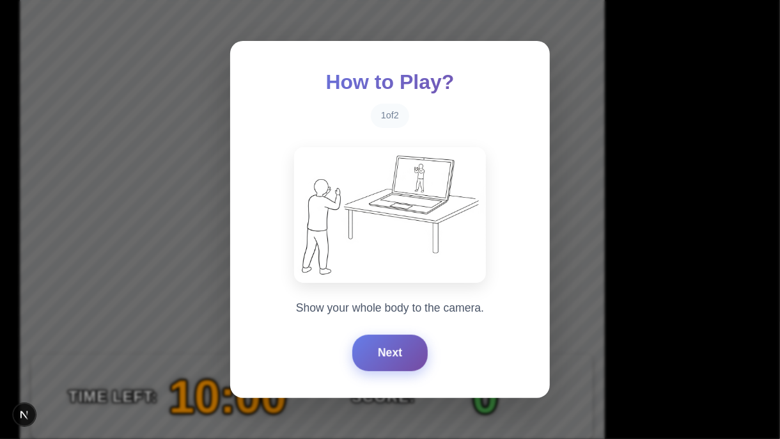
click at [369, 342] on button "Next" at bounding box center [389, 353] width 75 height 36
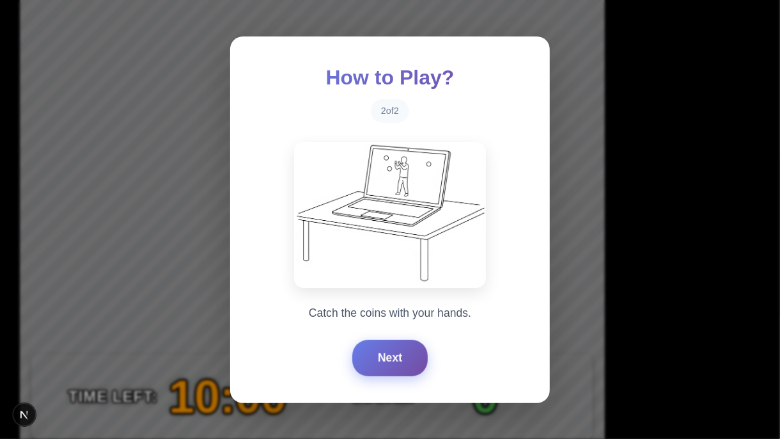
click at [386, 350] on button "Next" at bounding box center [389, 358] width 75 height 36
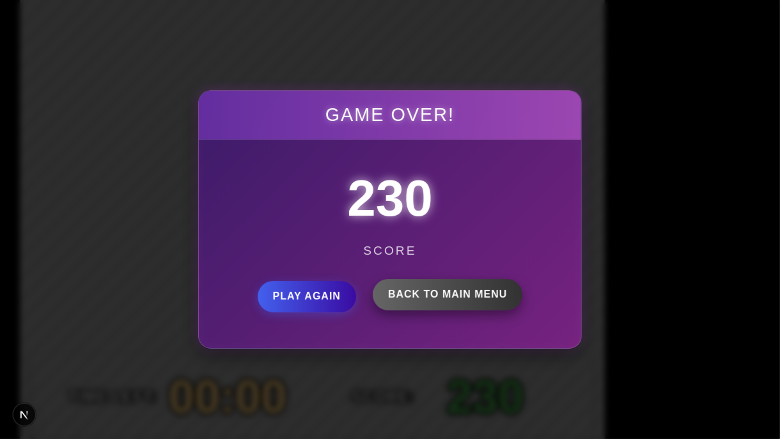
click at [457, 298] on button "Back to Main Menu" at bounding box center [448, 295] width 150 height 32
